Goal: Check status: Check status

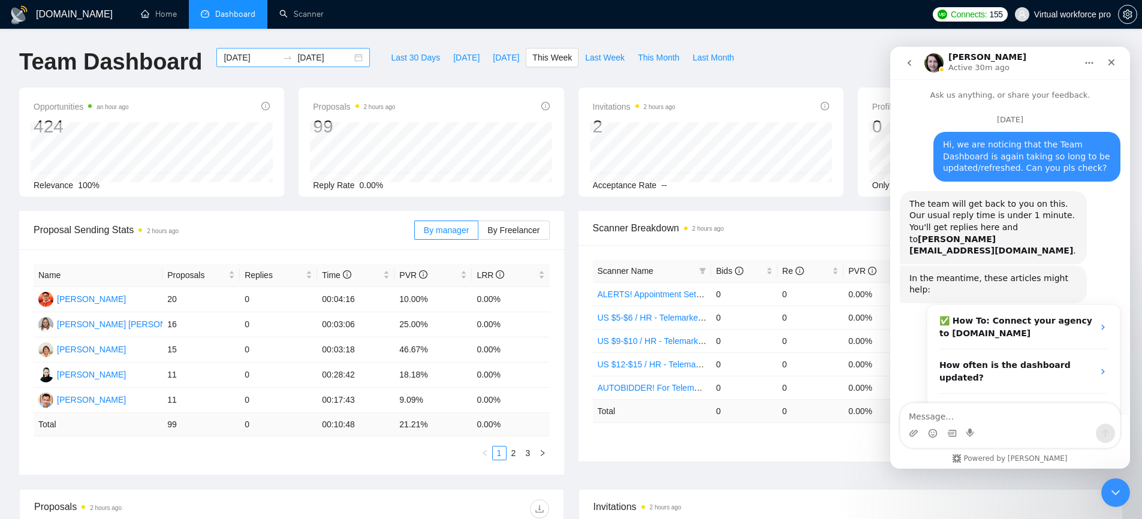
scroll to position [823, 0]
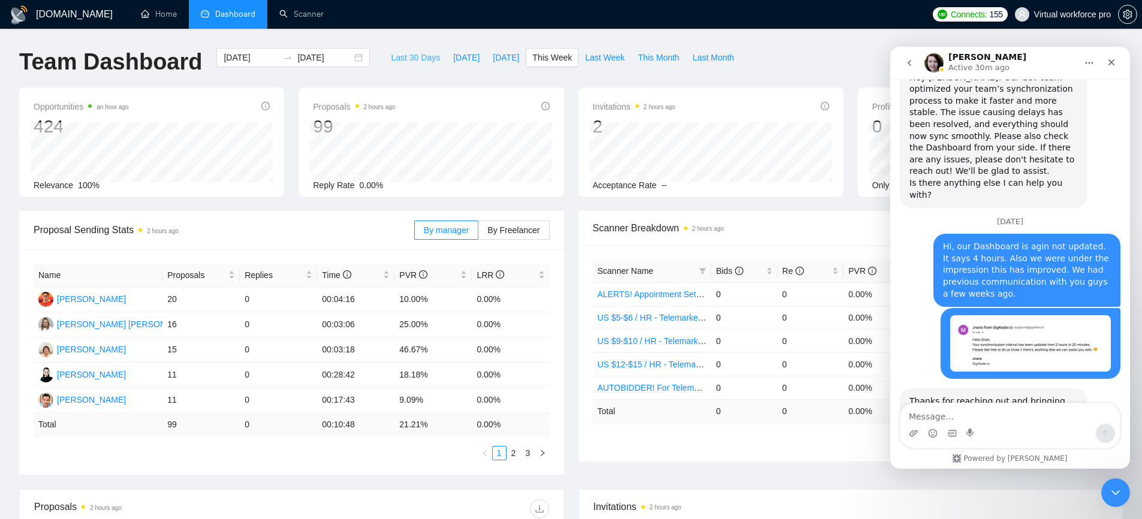
click at [405, 56] on span "Last 30 Days" at bounding box center [415, 57] width 49 height 13
type input "[DATE]"
click at [557, 55] on span "This Week" at bounding box center [553, 57] width 40 height 13
type input "[DATE]"
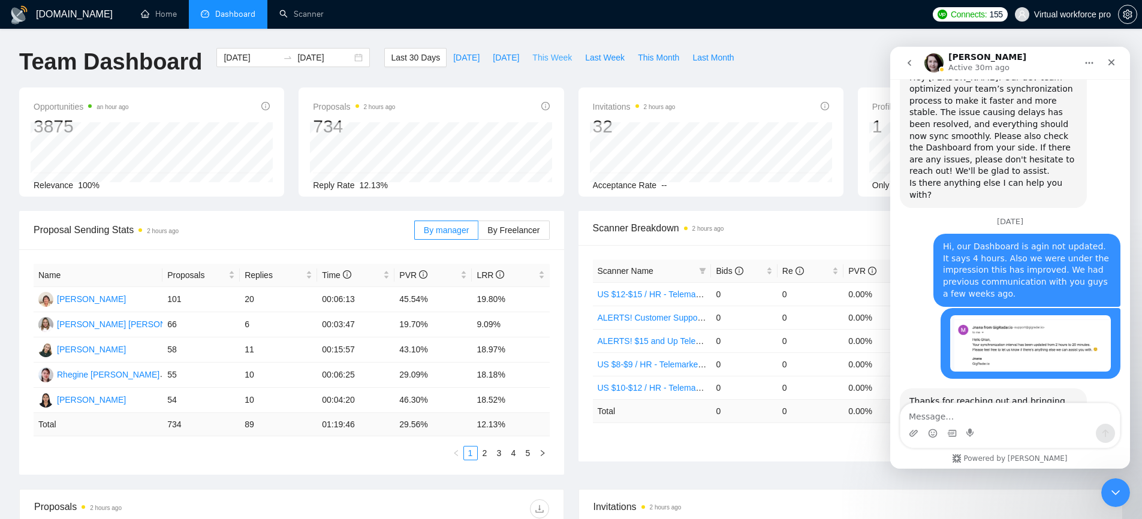
type input "[DATE]"
click at [608, 55] on span "Last Week" at bounding box center [605, 57] width 40 height 13
type input "[DATE]"
click at [561, 57] on span "This Week" at bounding box center [553, 57] width 40 height 13
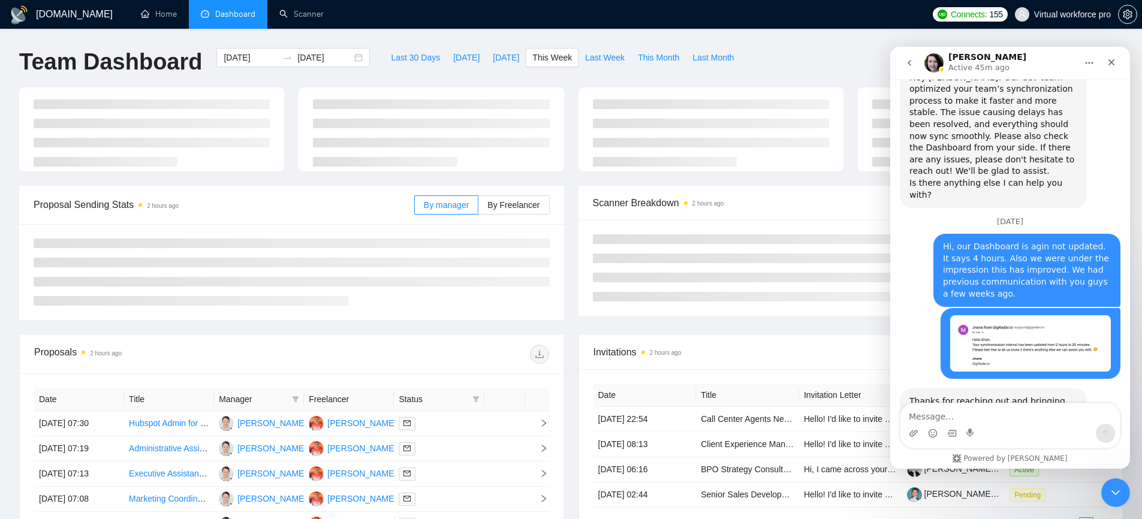
type input "[DATE]"
